Goal: Use online tool/utility: Utilize a website feature to perform a specific function

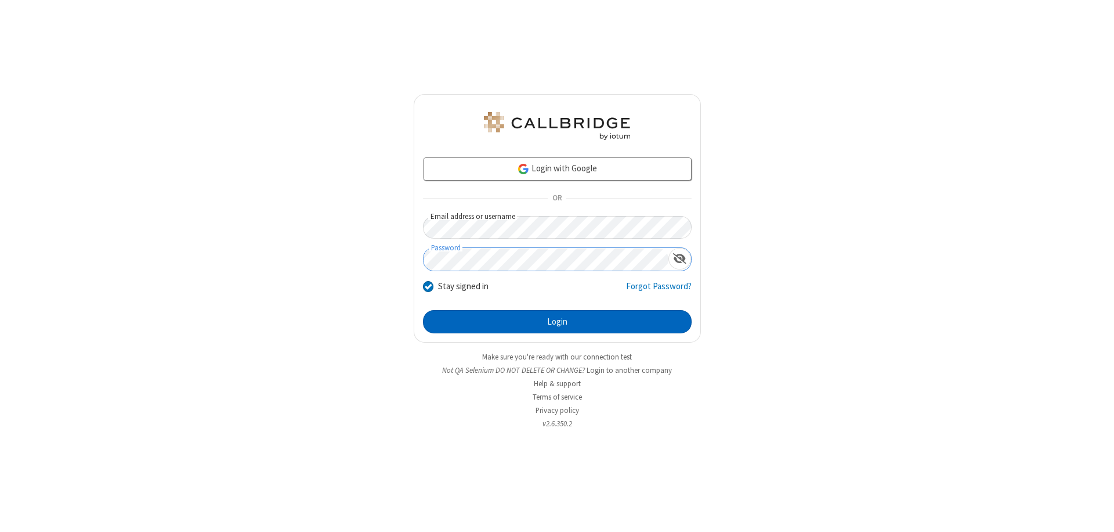
click at [557, 322] on button "Login" at bounding box center [557, 321] width 269 height 23
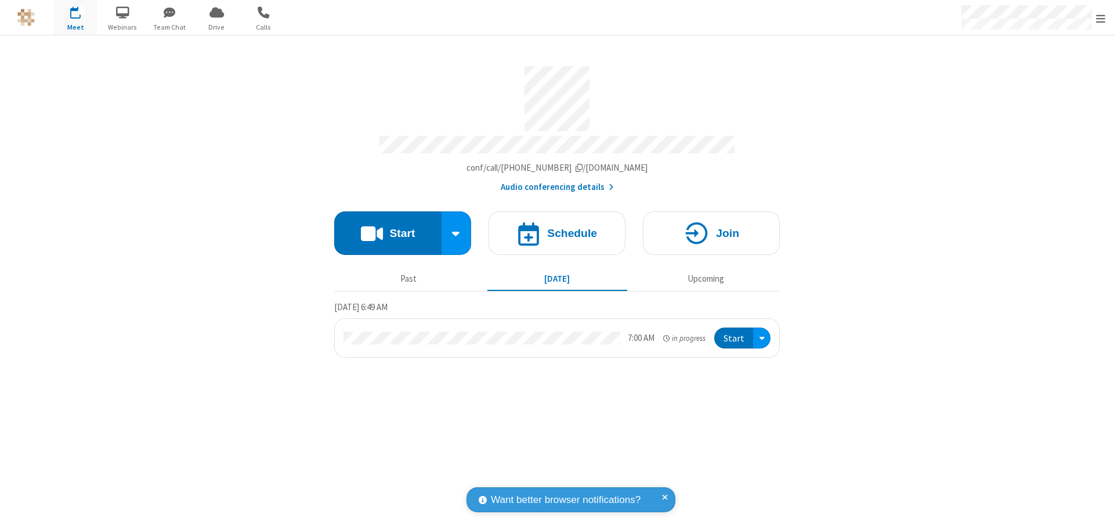
click at [388, 228] on button "Start" at bounding box center [387, 233] width 107 height 44
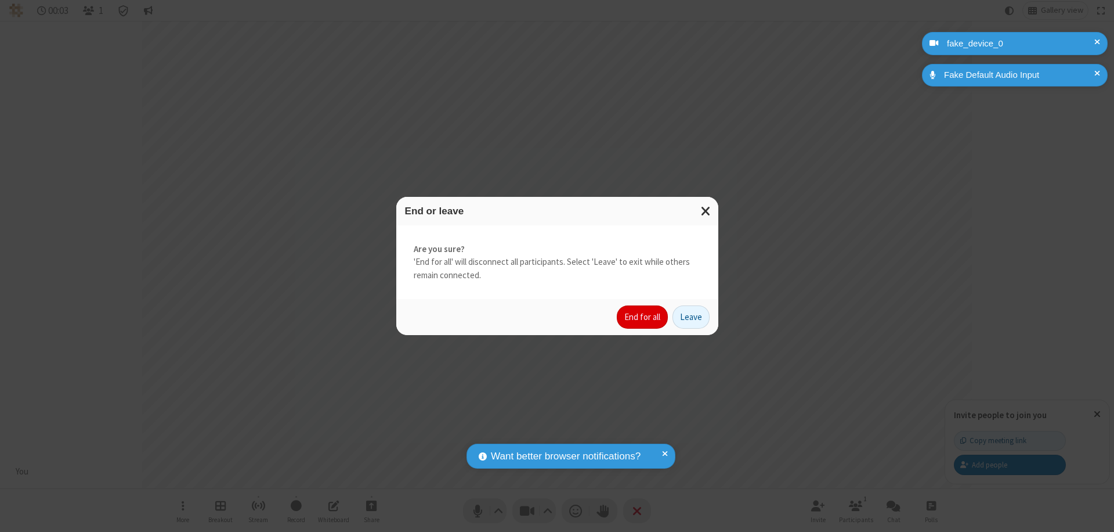
click at [643, 317] on button "End for all" at bounding box center [642, 316] width 51 height 23
